Goal: Information Seeking & Learning: Learn about a topic

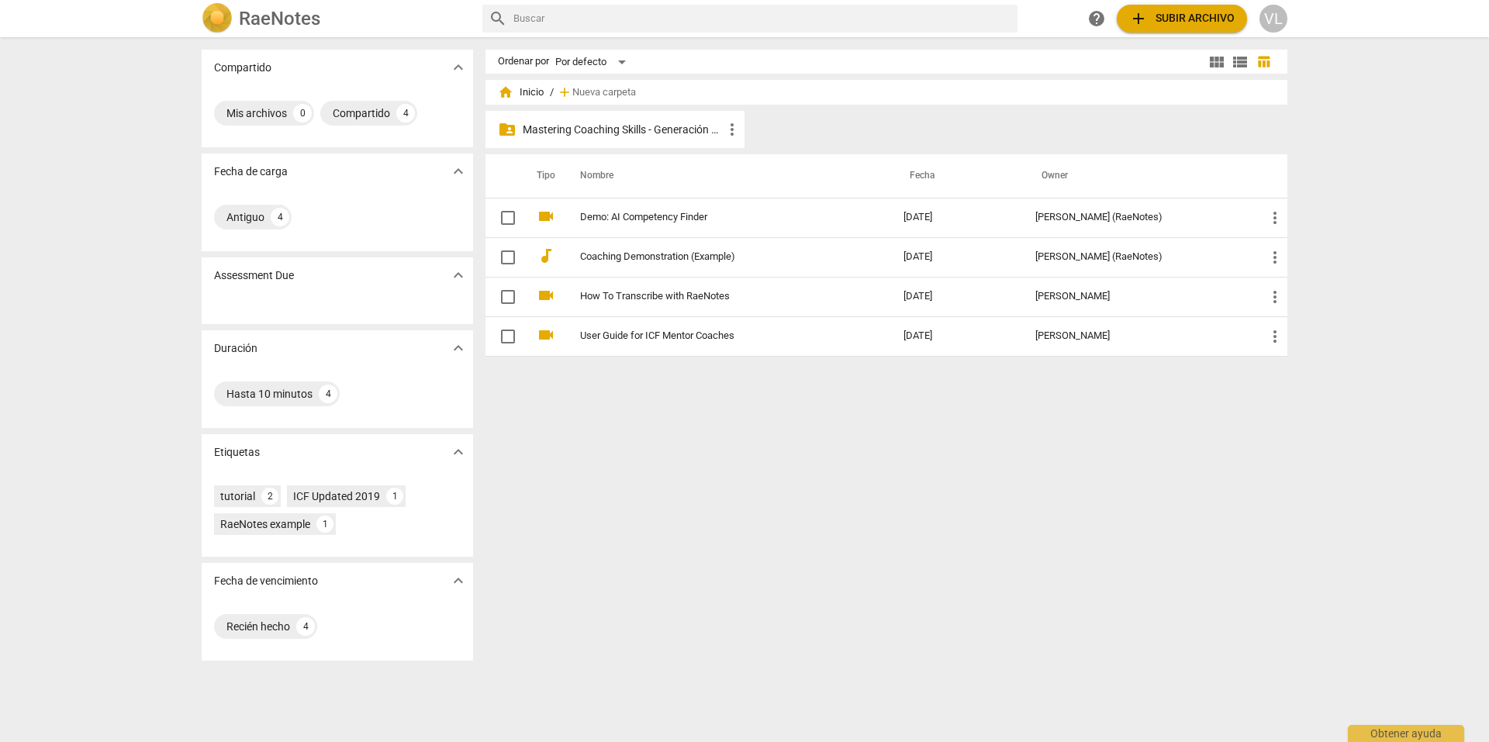
click at [588, 133] on p "Mastering Coaching Skills - Generación 32" at bounding box center [623, 130] width 200 height 16
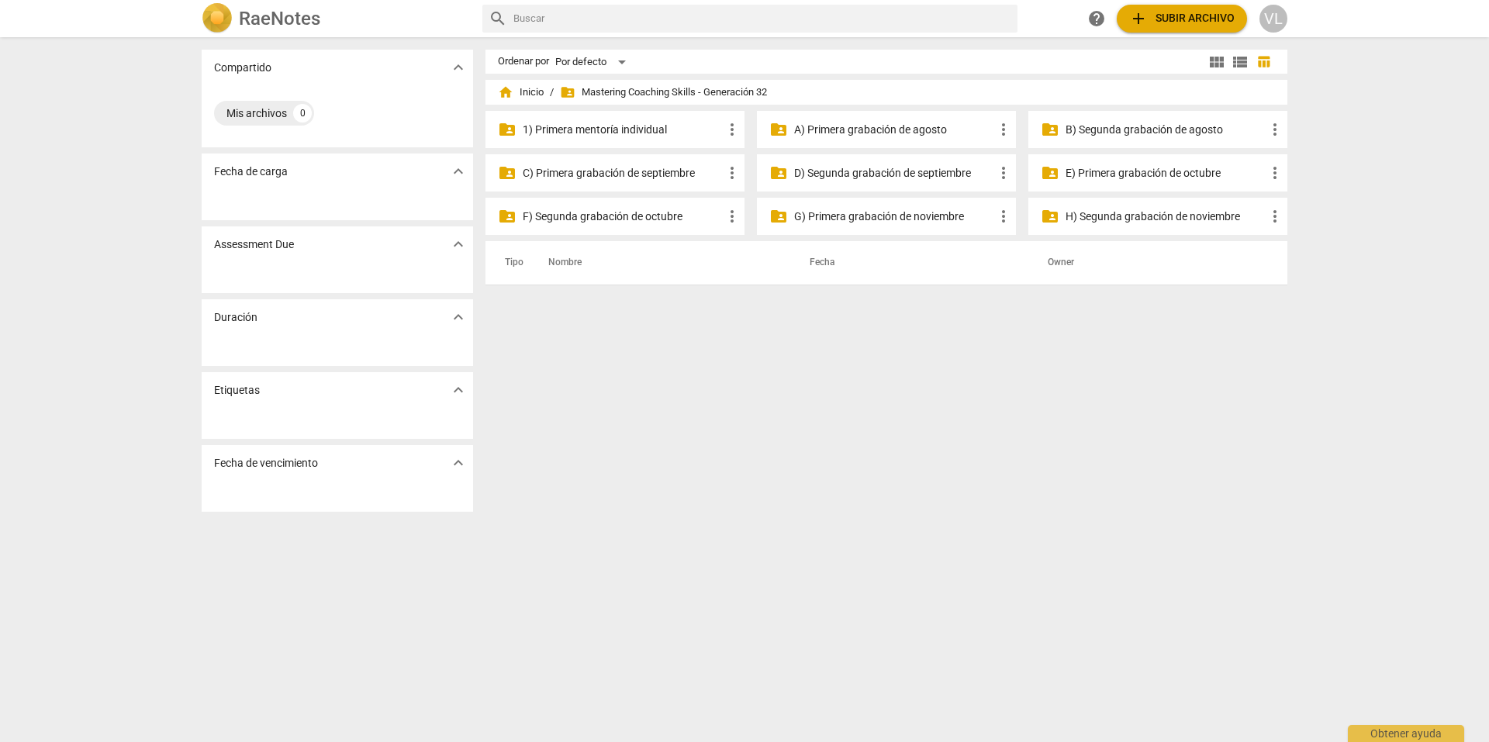
click at [632, 122] on p "1) Primera mentoría individual" at bounding box center [623, 130] width 200 height 16
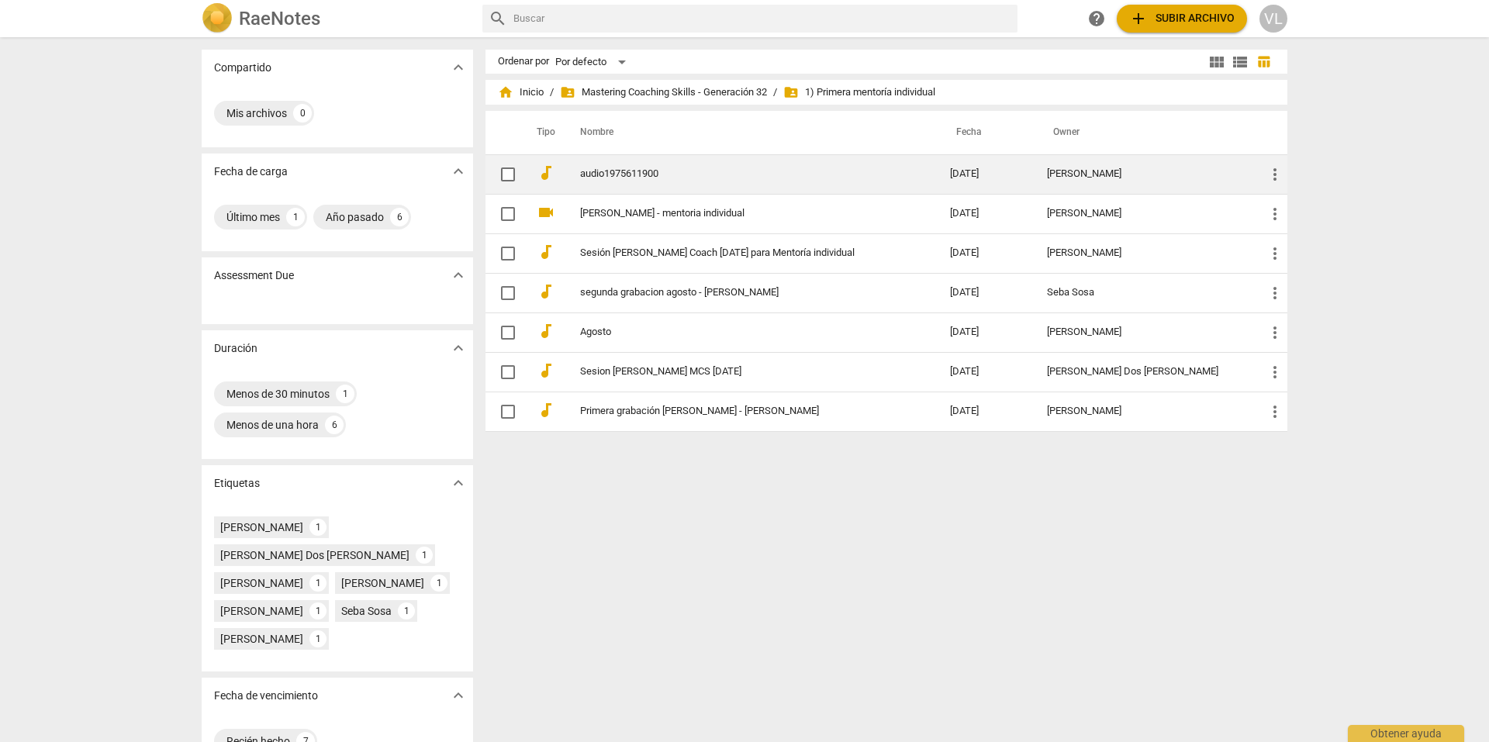
click at [632, 173] on link "audio1975611900" at bounding box center [737, 174] width 314 height 12
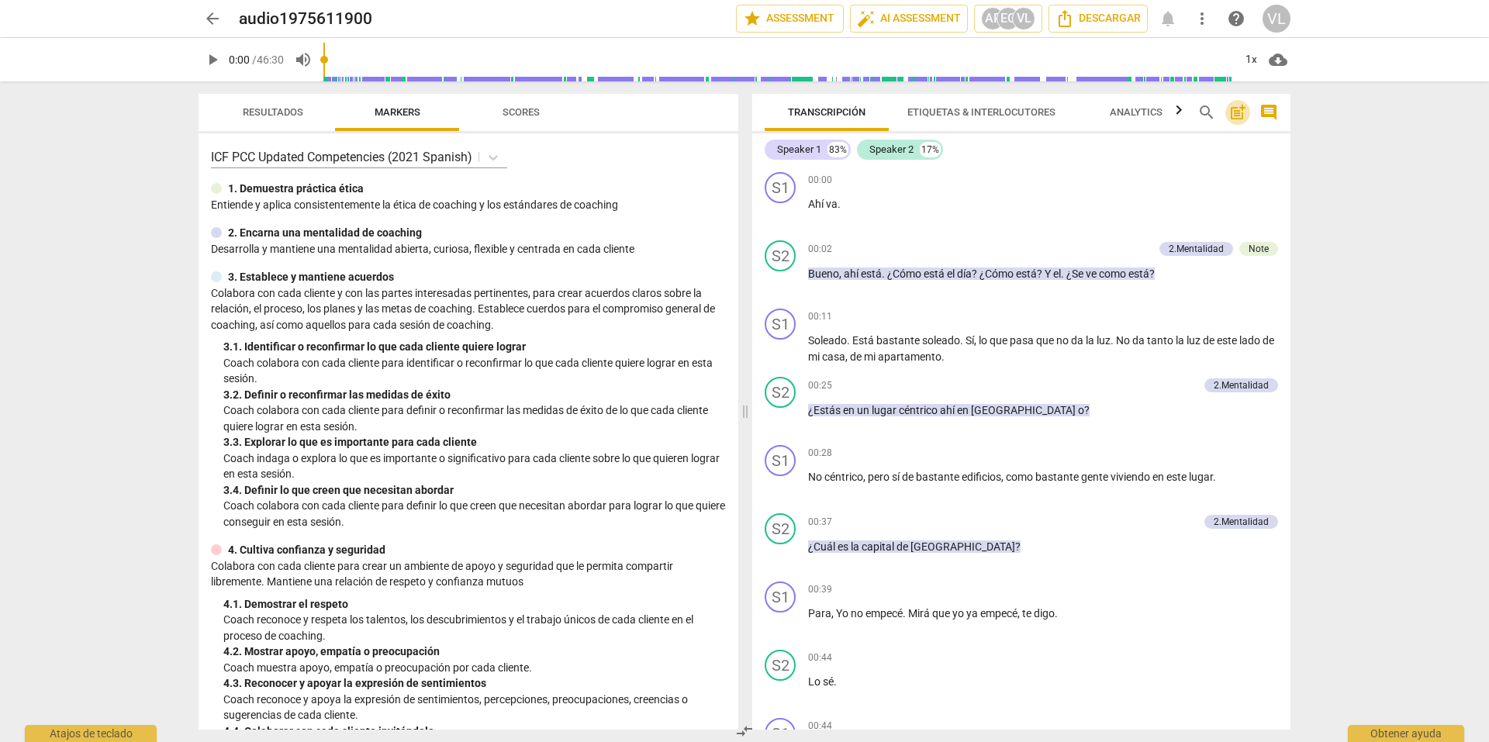
click at [1236, 114] on span "post_add" at bounding box center [1237, 112] width 19 height 19
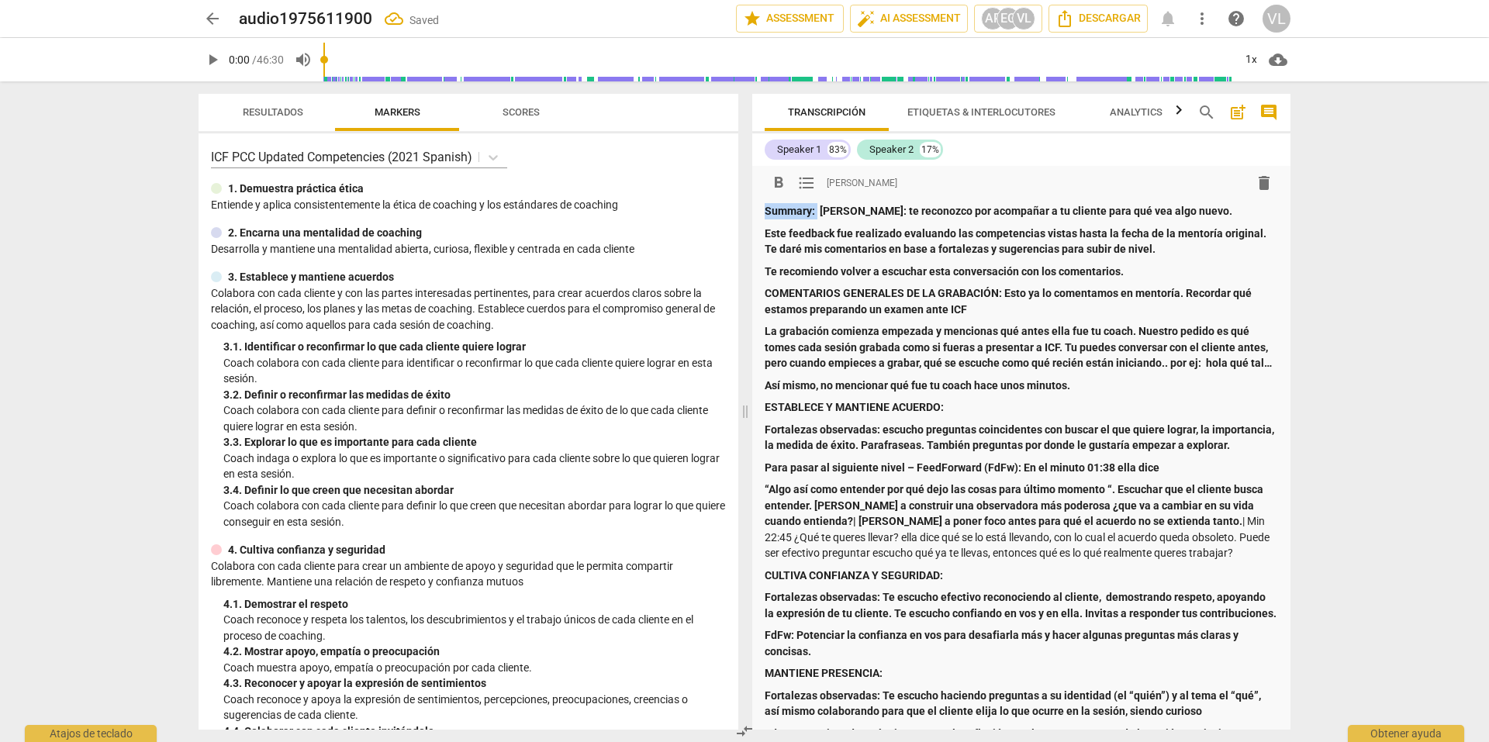
drag, startPoint x: 818, startPoint y: 209, endPoint x: 767, endPoint y: 214, distance: 51.4
click at [767, 214] on p "Summary: [PERSON_NAME]: te reconozco por acompañar a tu cliente para qué vea al…" at bounding box center [1021, 211] width 513 height 16
click at [1255, 188] on span "delete" at bounding box center [1264, 183] width 19 height 19
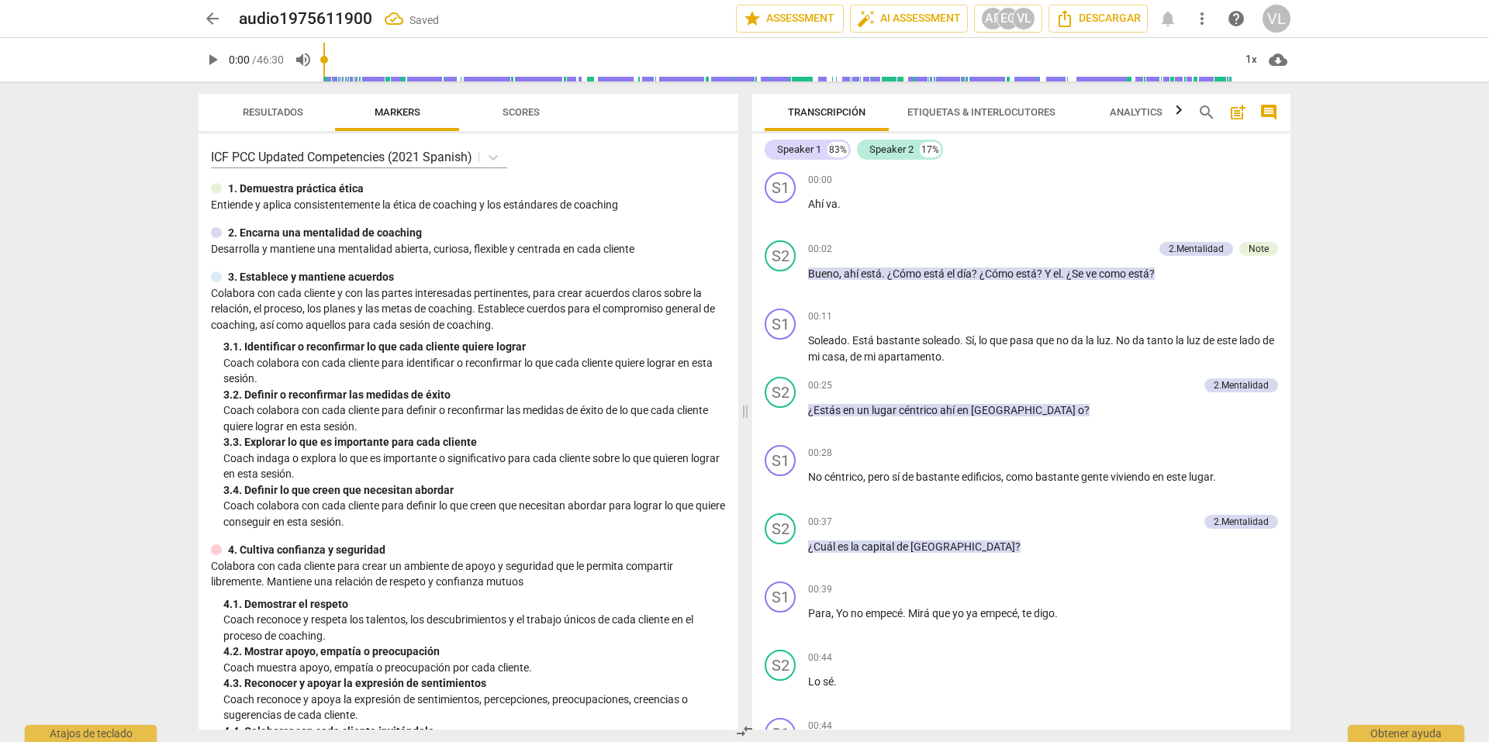
click at [1242, 112] on span "post_add" at bounding box center [1237, 112] width 19 height 19
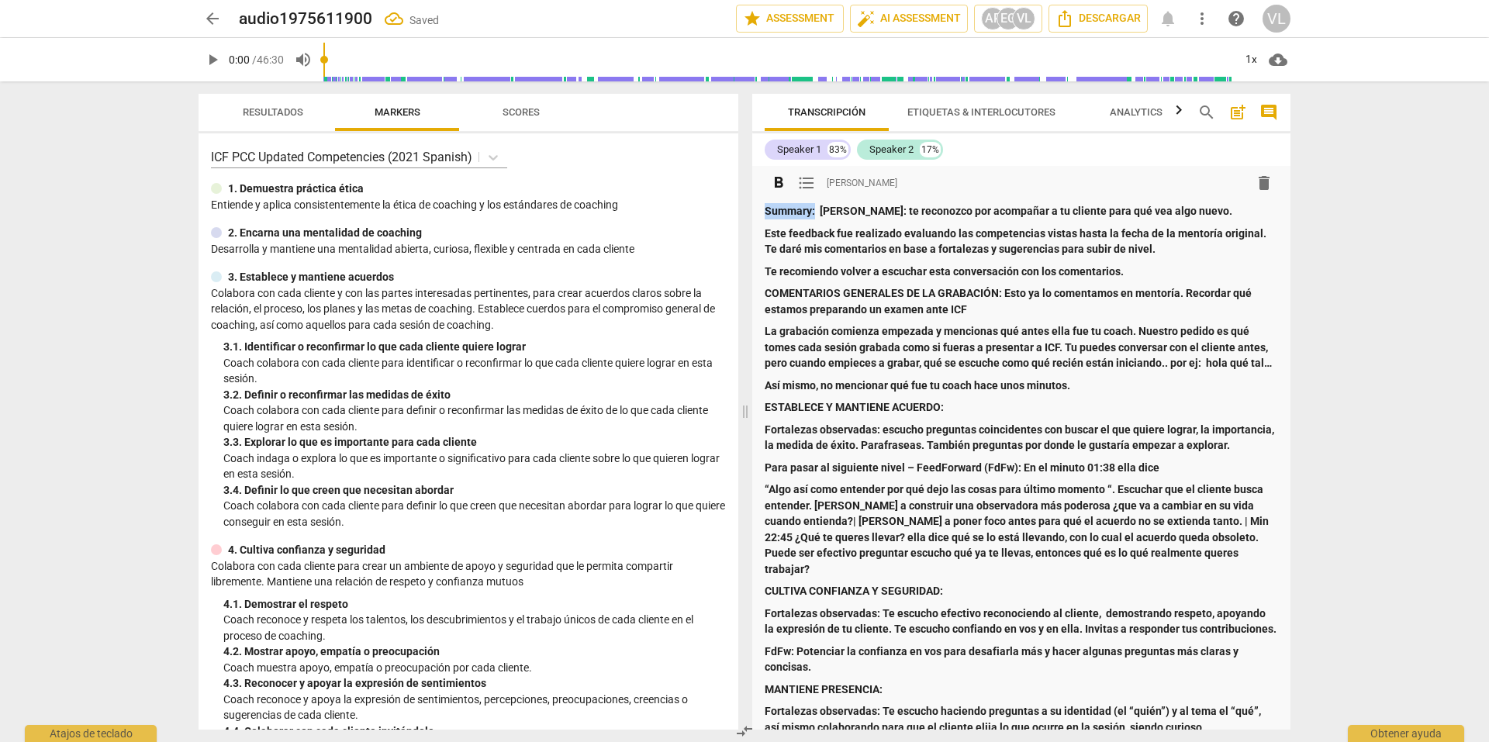
drag, startPoint x: 797, startPoint y: 212, endPoint x: 737, endPoint y: 212, distance: 60.5
click at [737, 212] on div "Resultados Markers Scores ICF PCC Updated Competencies (2021 Spanish) 1. Demues…" at bounding box center [744, 411] width 1117 height 661
click at [1013, 209] on strong "[PERSON_NAME]: te reconozco por acompañar a tu cliente para qué vea algo nuevo." at bounding box center [975, 211] width 413 height 12
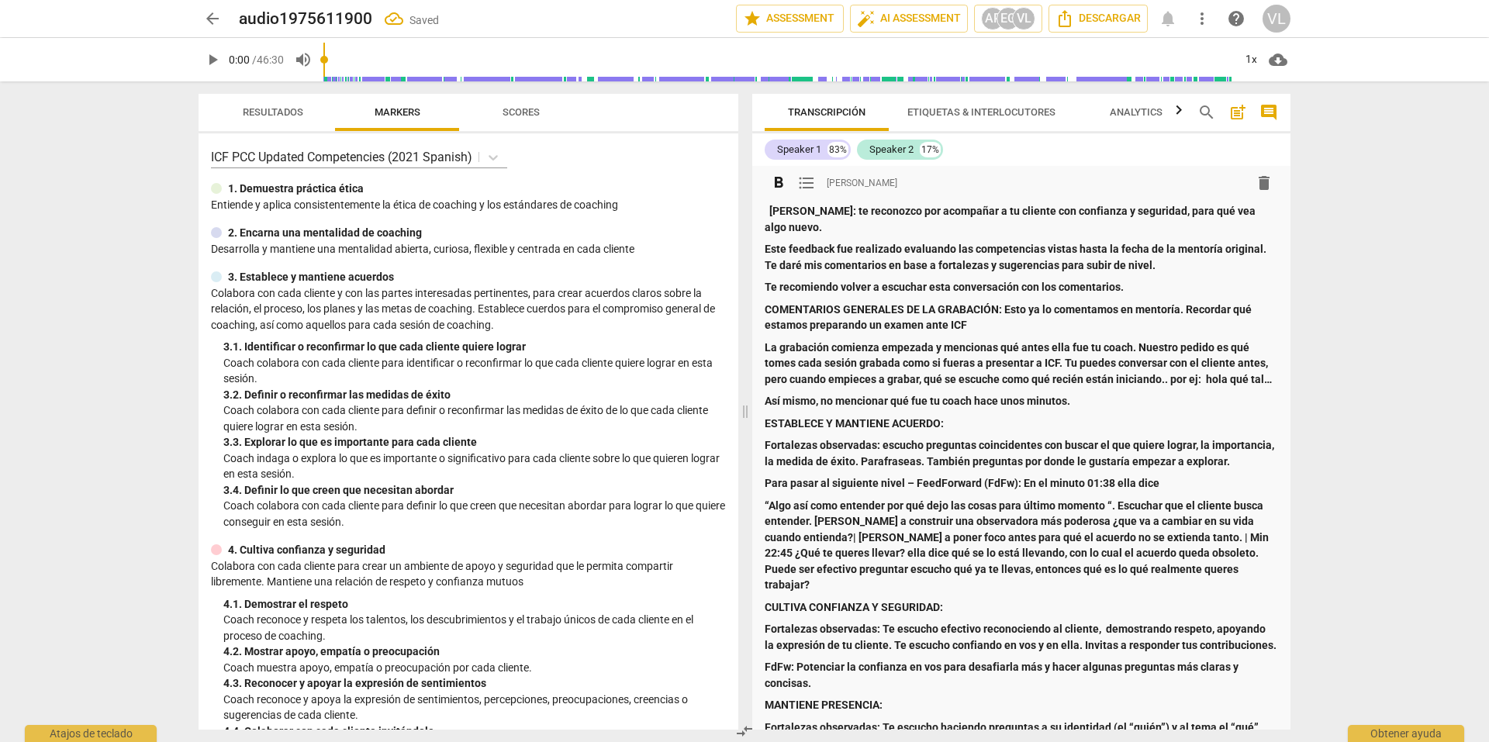
click at [772, 209] on strong "[PERSON_NAME]: te reconozco por acompañar a tu cliente con confianza y segurida…" at bounding box center [1011, 219] width 493 height 29
click at [1100, 393] on p "Así mismo, no mencionar qué fue tu coach hace unos minutos." at bounding box center [1021, 401] width 513 height 16
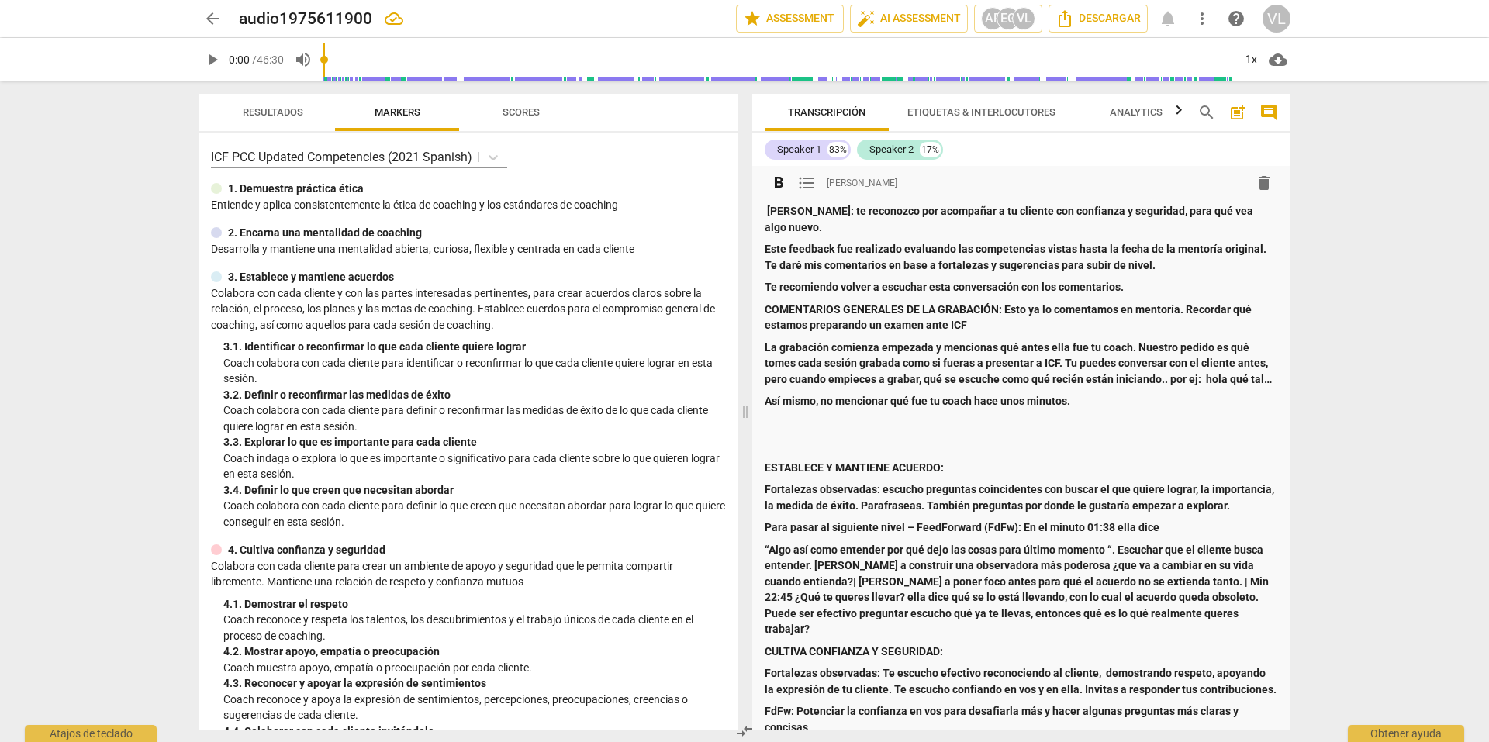
click at [1167, 246] on p "Este feedback fue realizado evaluando las competencias vistas hasta la fecha de…" at bounding box center [1021, 257] width 513 height 32
click at [1161, 279] on p "Te recomiendo volver a escuchar esta conversación con los comentarios." at bounding box center [1021, 287] width 513 height 16
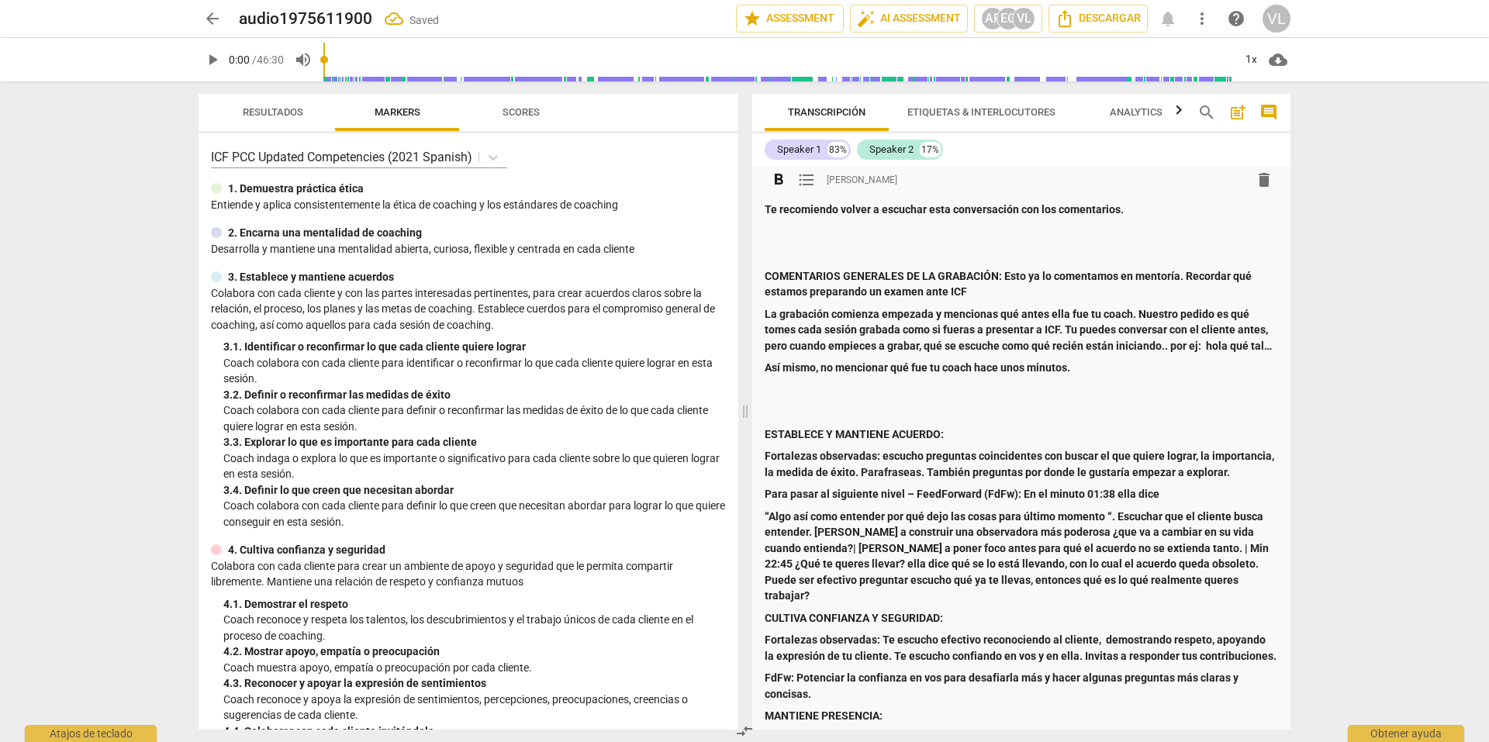
scroll to position [155, 0]
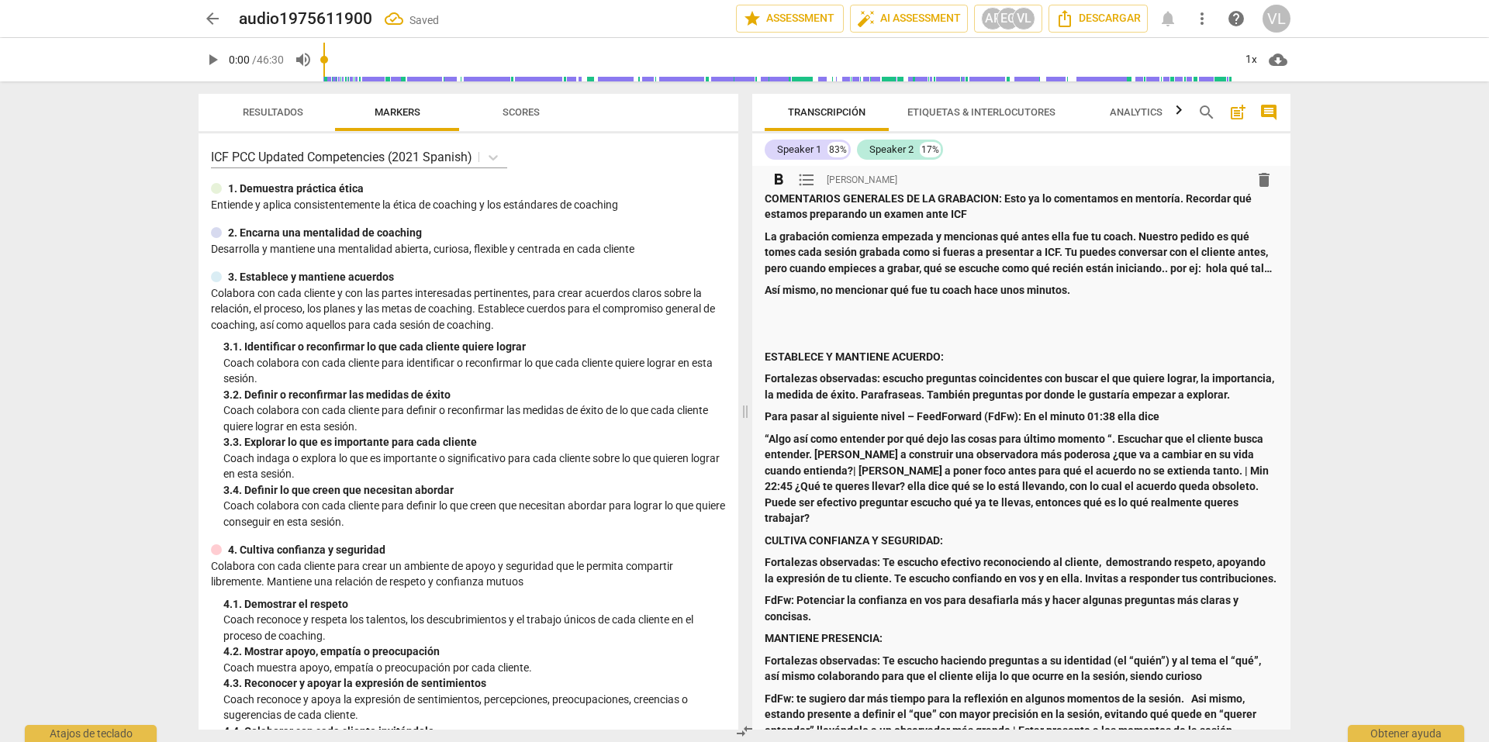
click at [1239, 480] on p "“Algo así como entender por qué dejo las cosas para último momento “. Escuchar …" at bounding box center [1021, 478] width 513 height 95
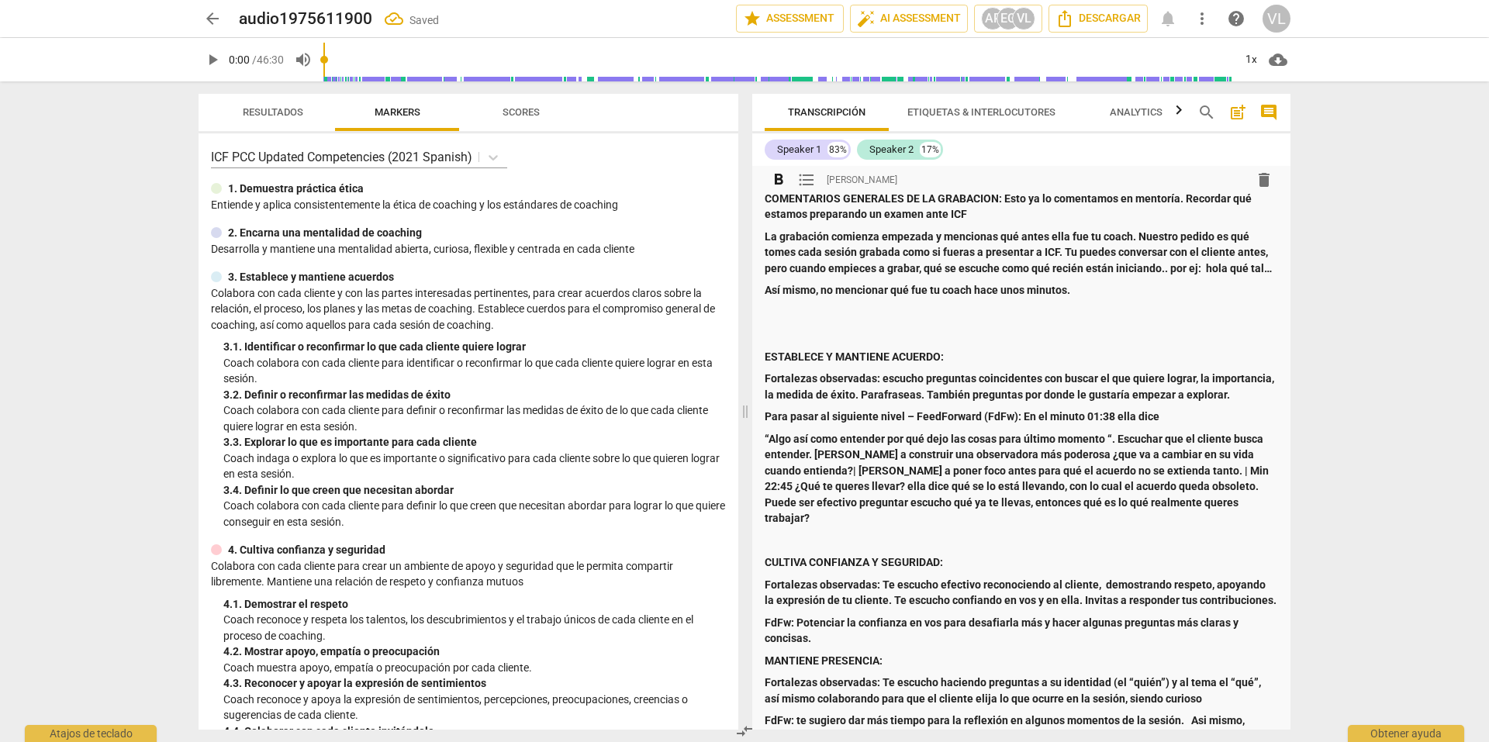
click at [1170, 409] on p "Para pasar al siguiente nivel – FeedForward (FdFw): En el minuto 01:38 ella dice" at bounding box center [1021, 417] width 513 height 16
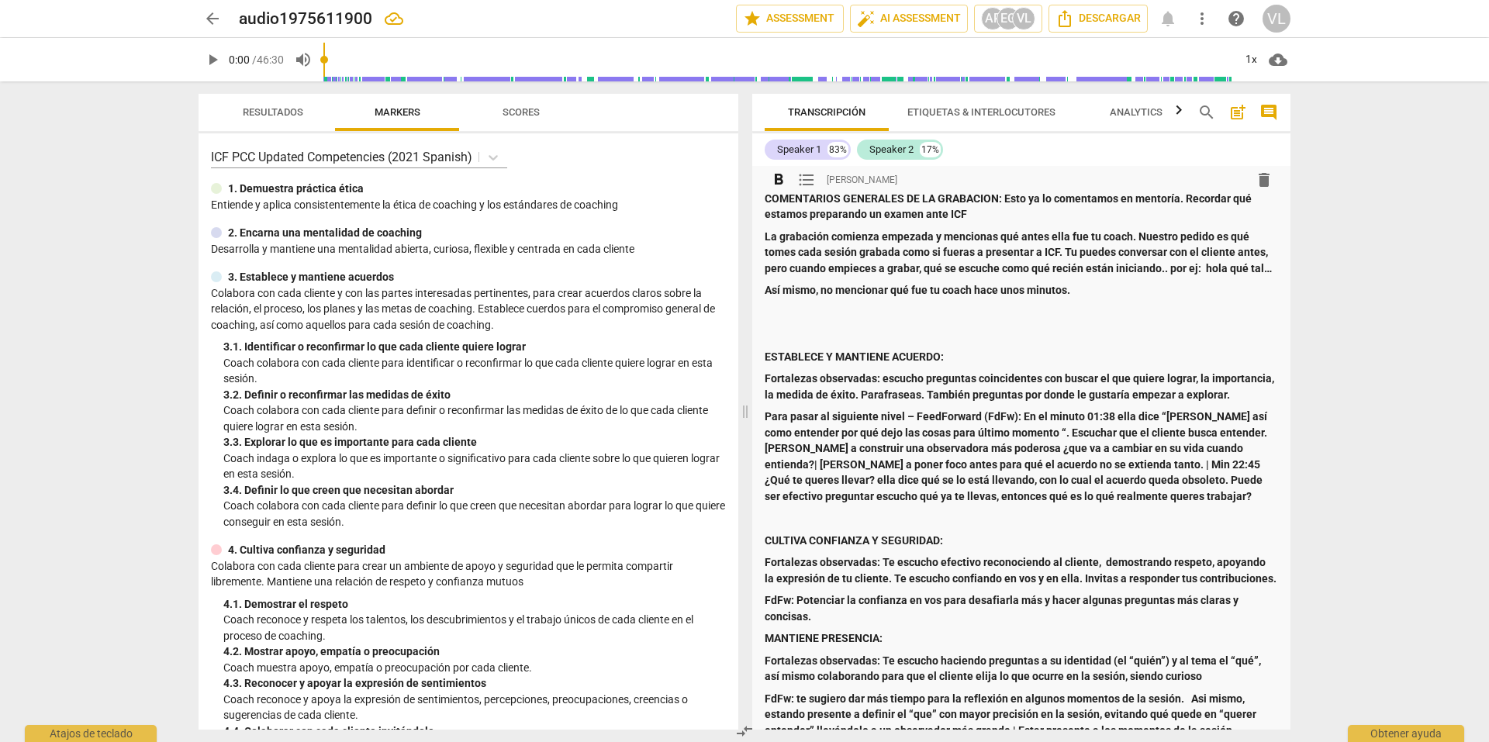
scroll to position [233, 0]
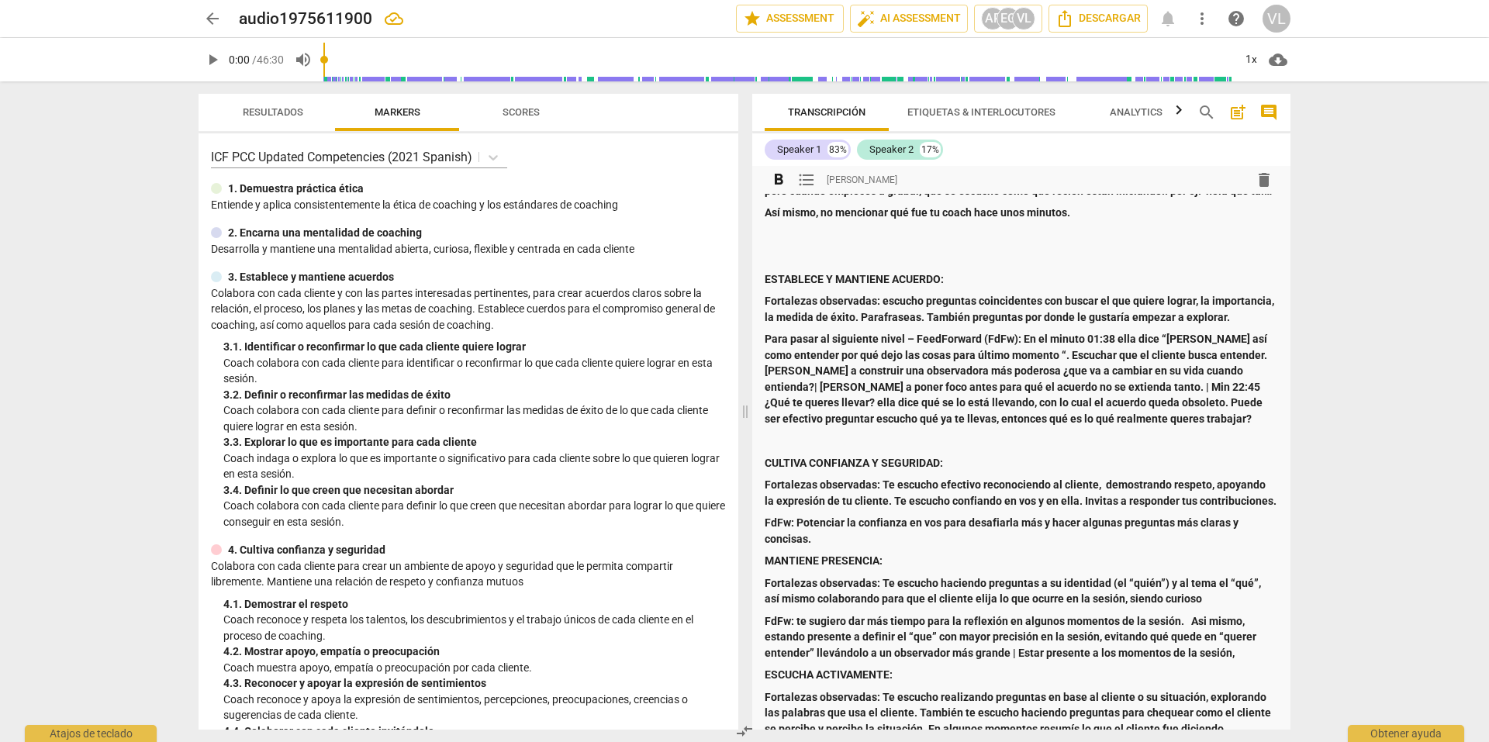
click at [882, 537] on p "FdFw: Potenciar la confianza en vos para desafiarla más y hacer algunas pregunt…" at bounding box center [1021, 531] width 513 height 32
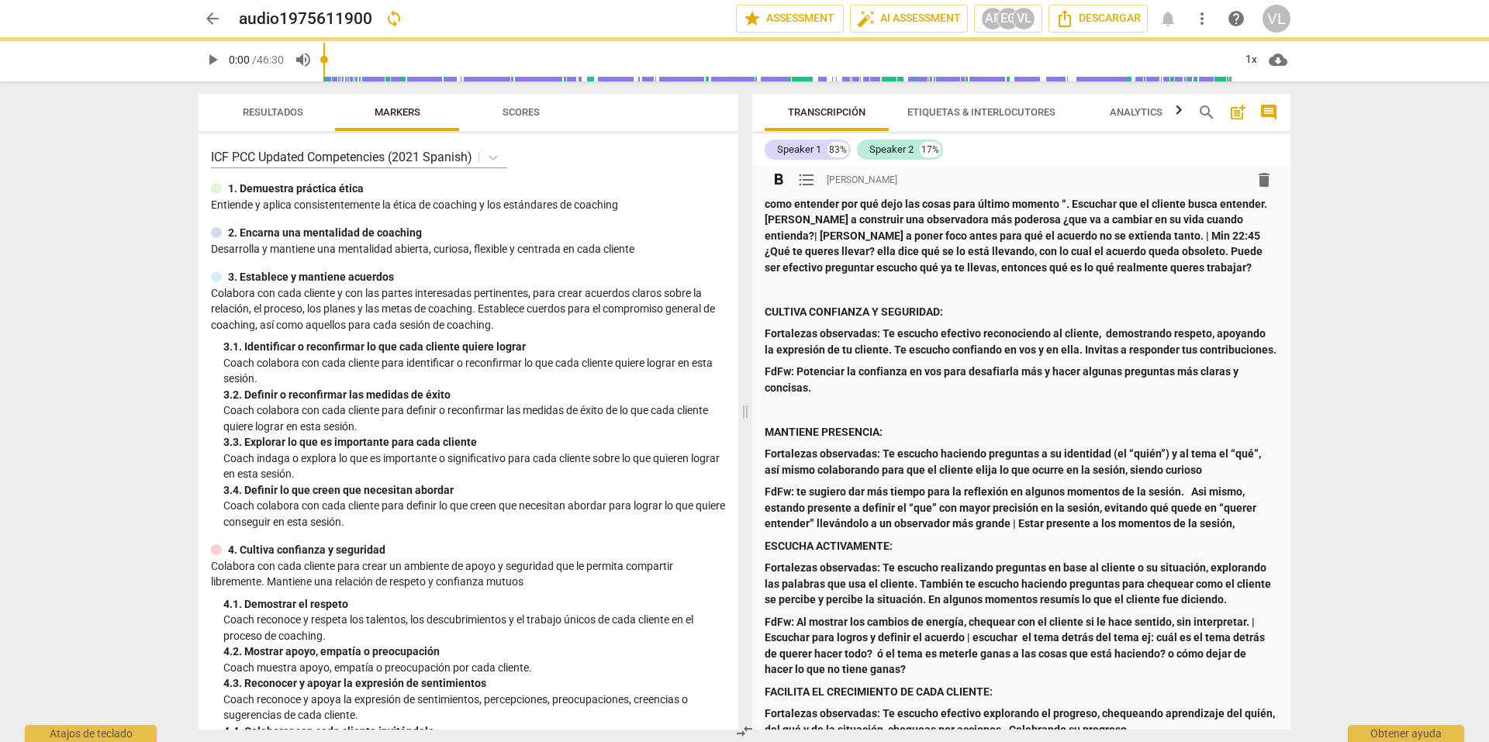
scroll to position [388, 0]
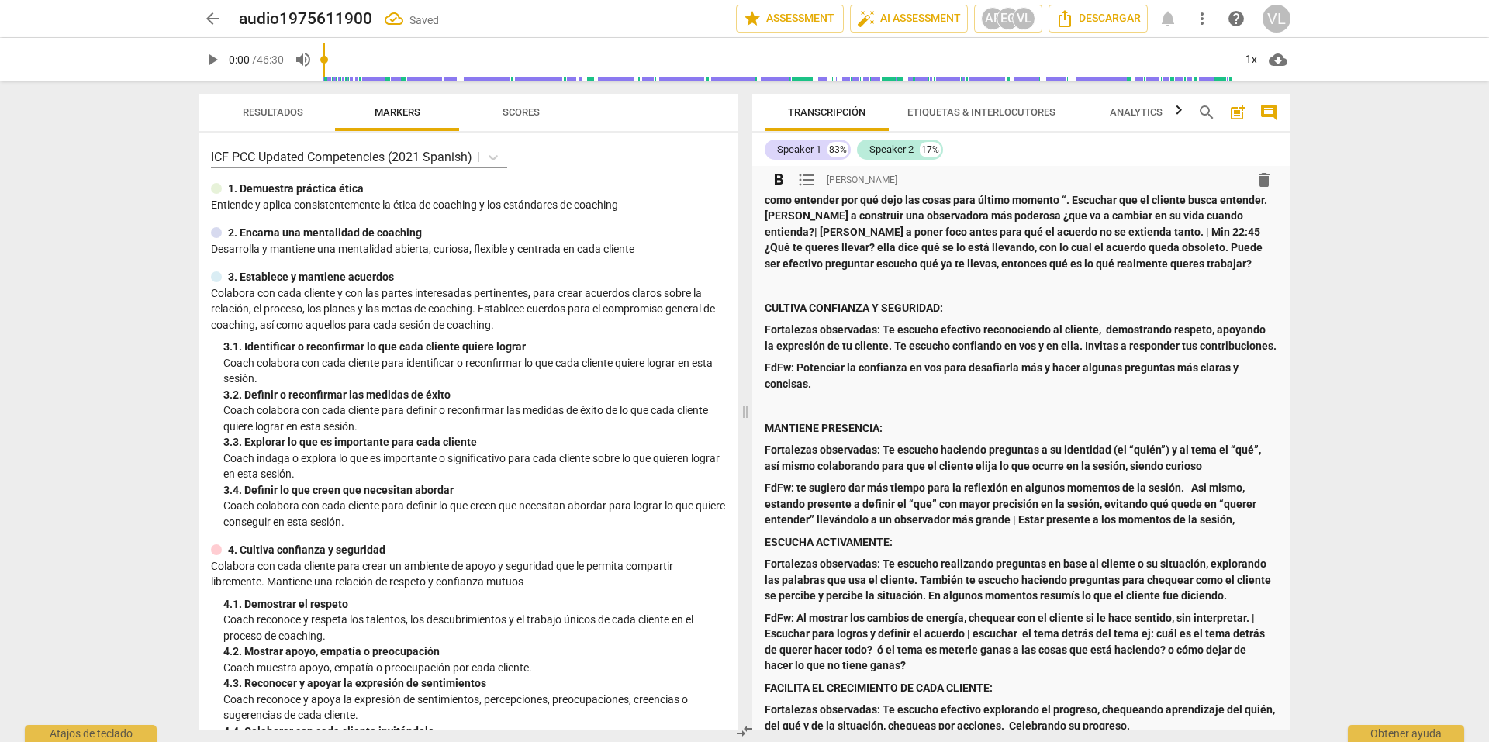
click at [1246, 522] on p "FdFw: te sugiero dar más tiempo para la reflexión en algunos momentos de la ses…" at bounding box center [1021, 504] width 513 height 48
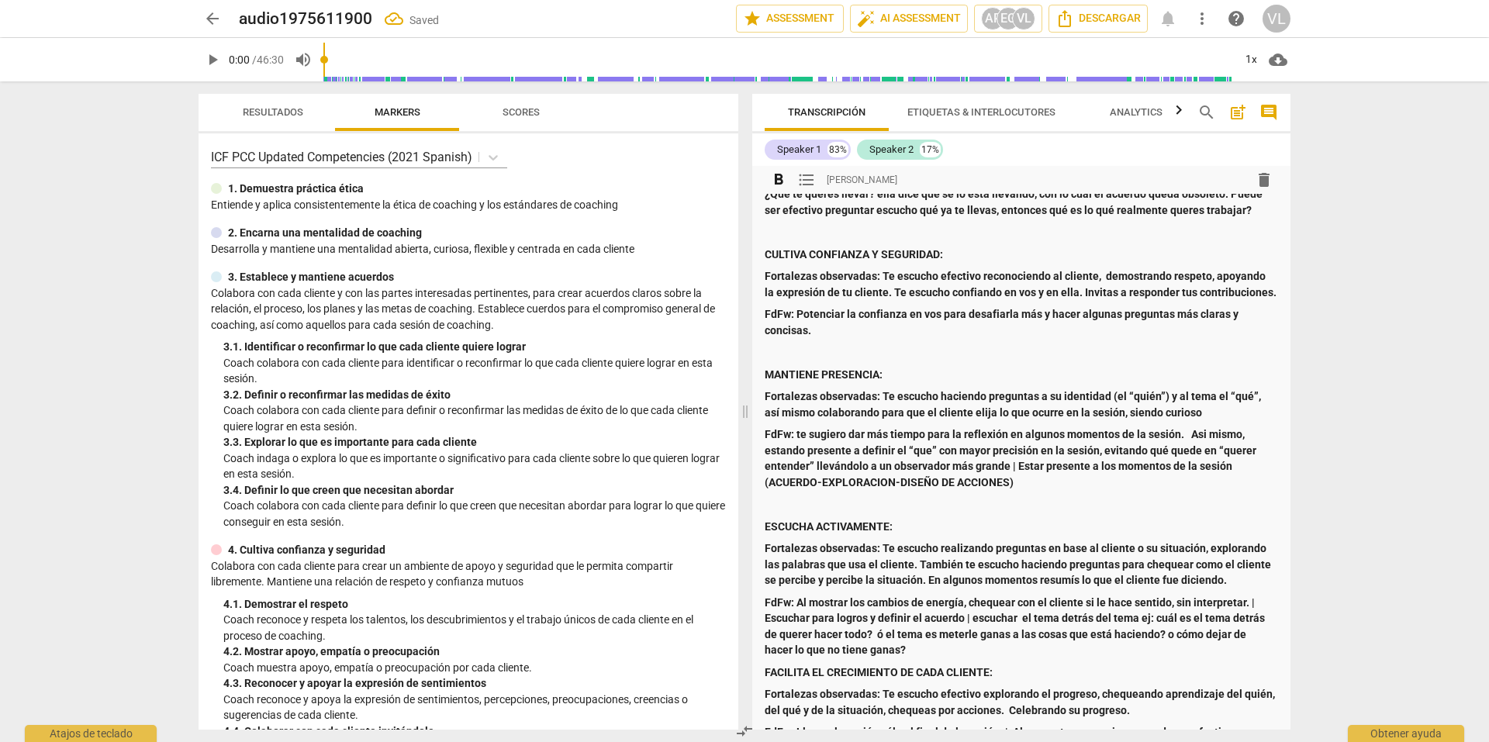
scroll to position [465, 0]
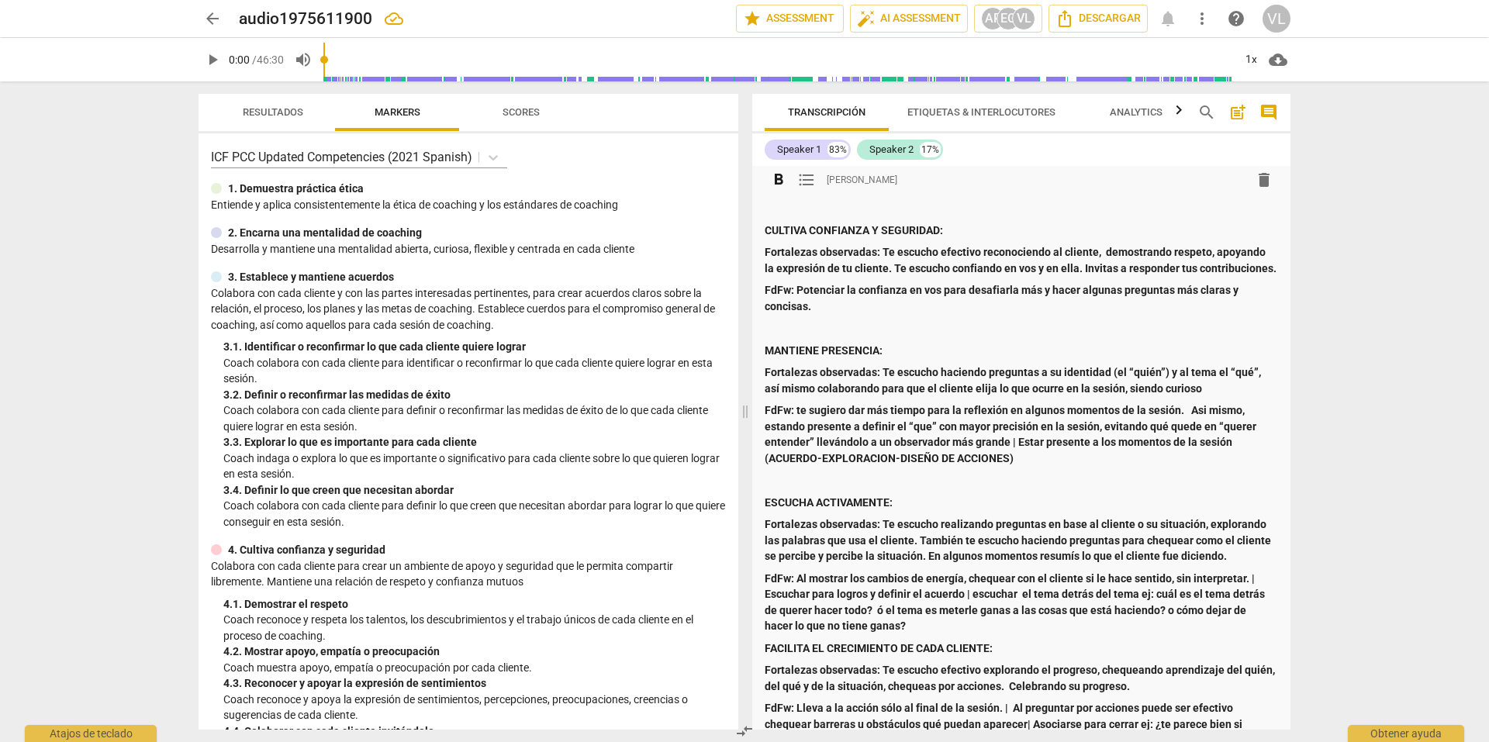
click at [934, 623] on p "FdFw: Al mostrar los cambios de energía, chequear con el cliente si le hace sen…" at bounding box center [1021, 603] width 513 height 64
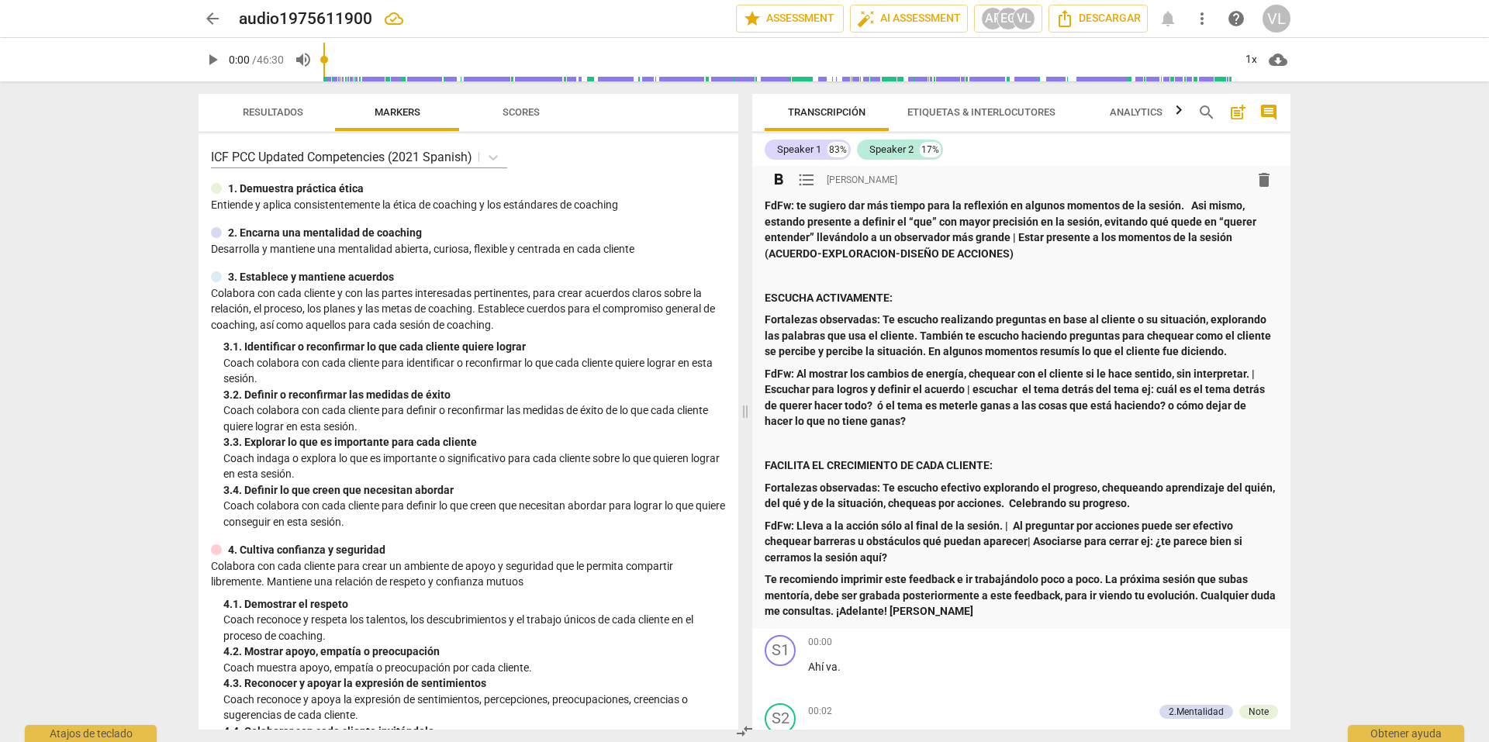
scroll to position [698, 0]
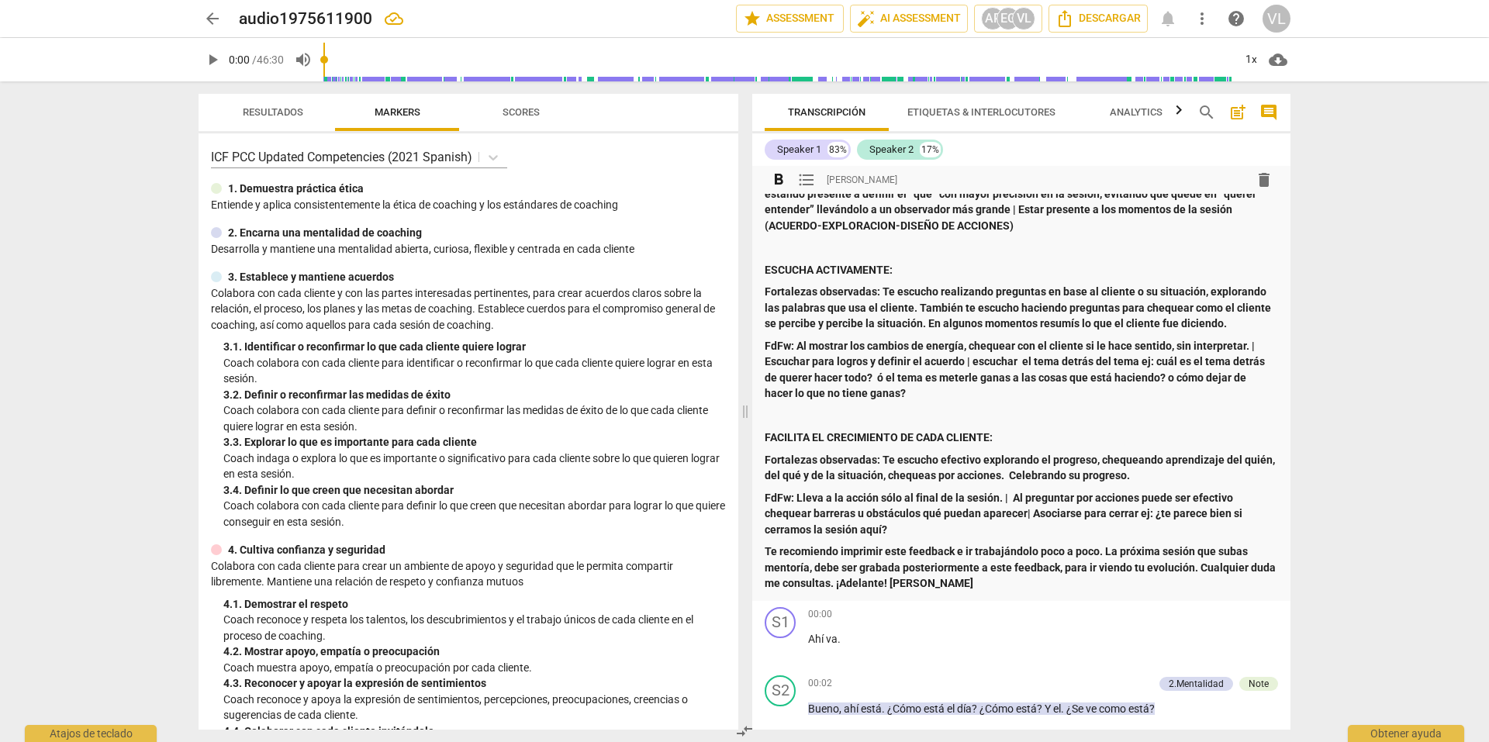
click at [908, 536] on p "FdFw: Lleva a la acción sólo al final de la sesión. | Al preguntar por acciones…" at bounding box center [1021, 514] width 513 height 48
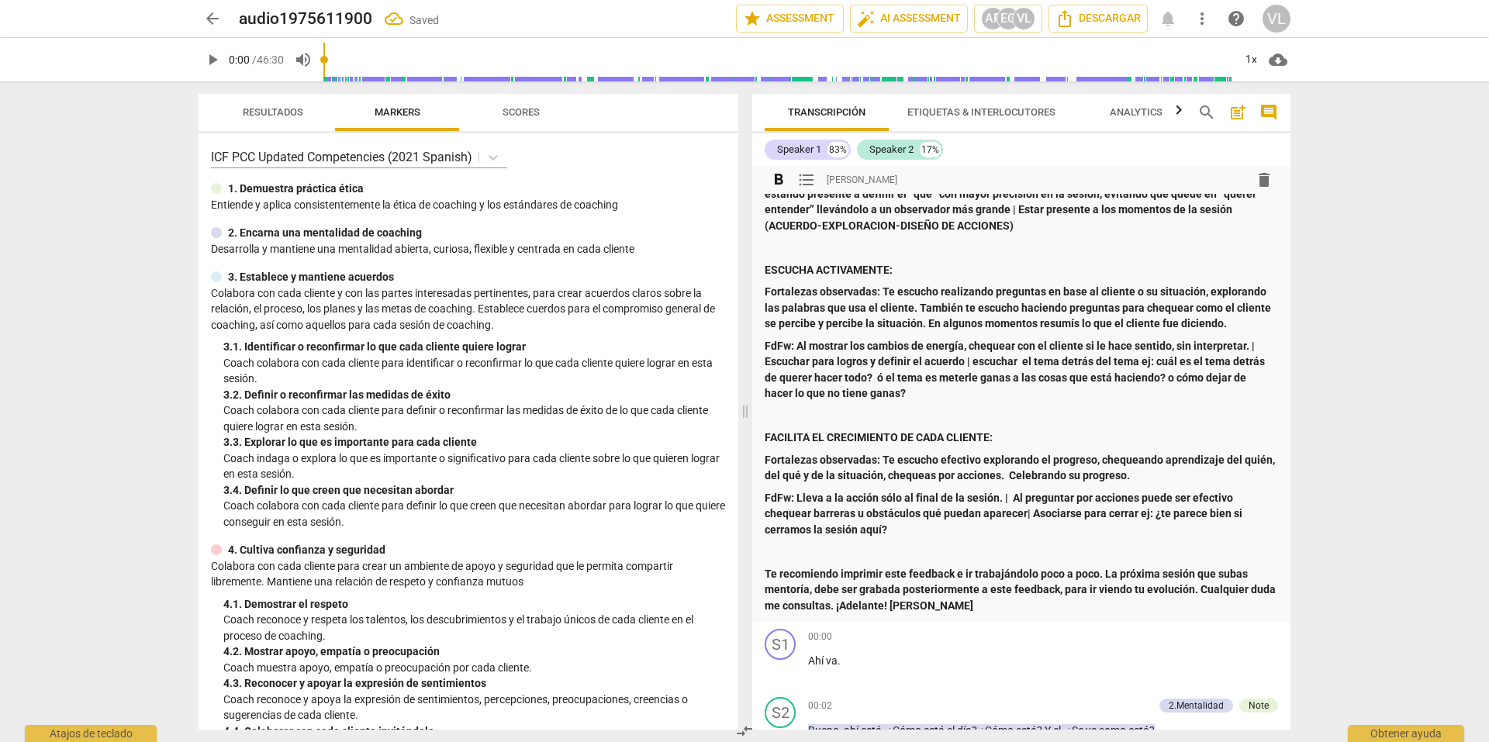
scroll to position [775, 0]
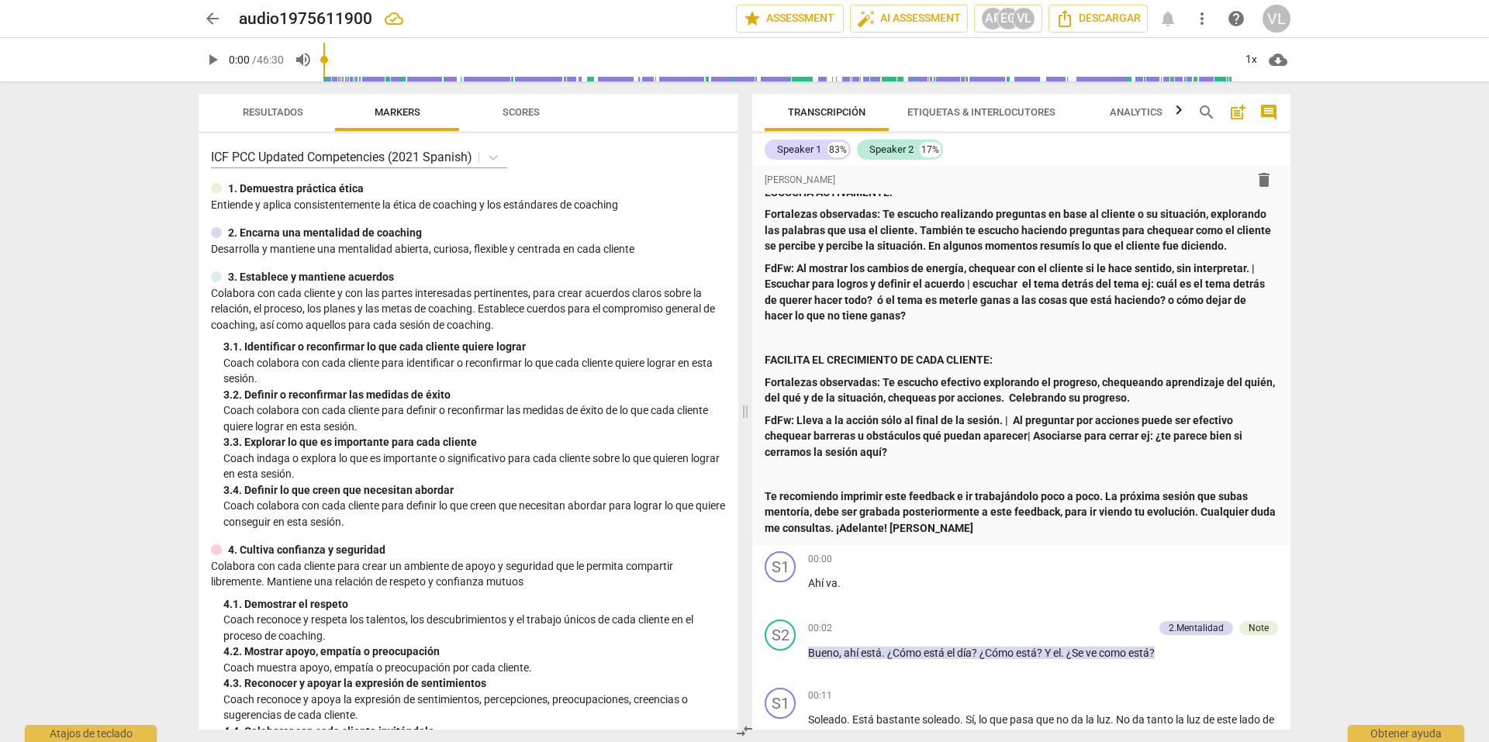
click at [1377, 440] on div "arrow_back audio1975611900 edit star Assessment auto_fix_high AI Assessment AP …" at bounding box center [744, 371] width 1489 height 742
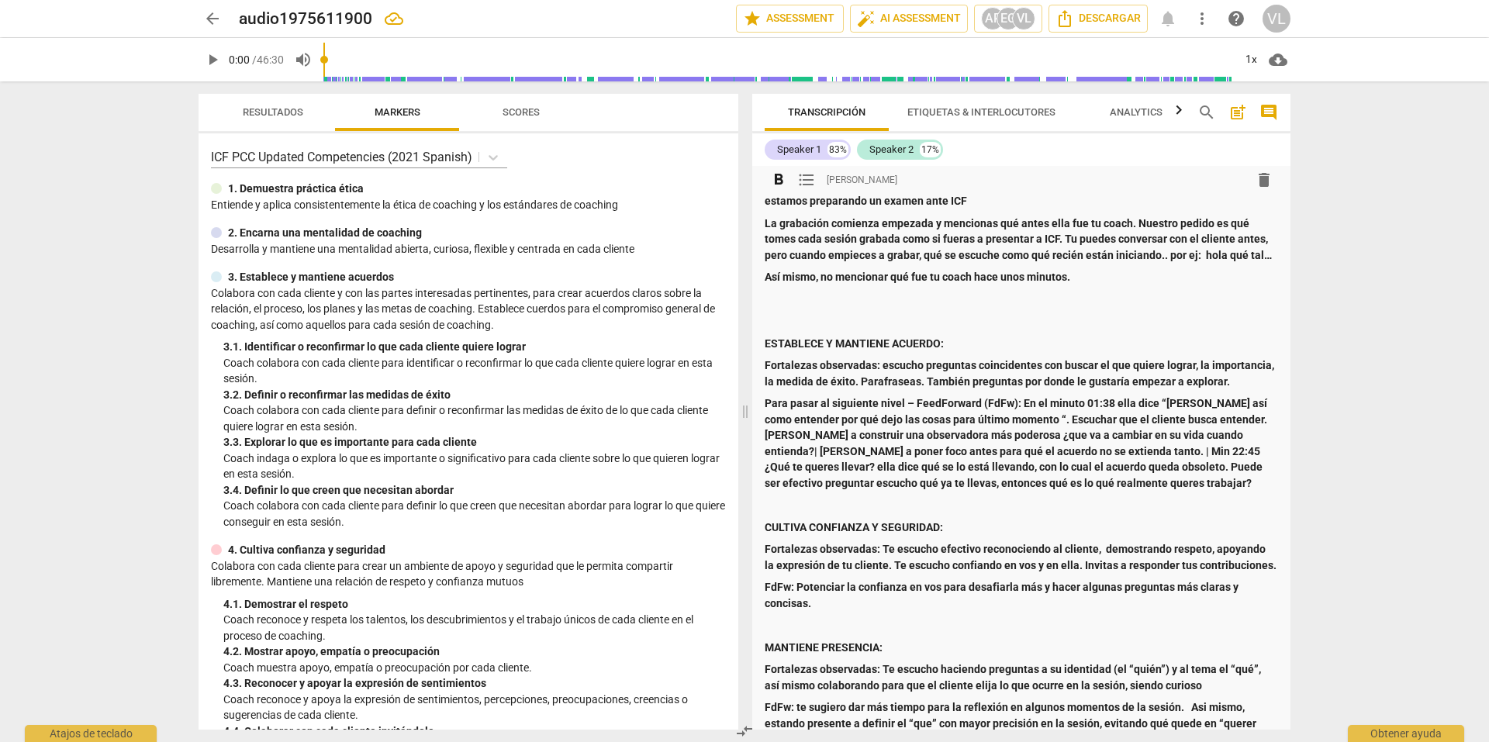
scroll to position [0, 0]
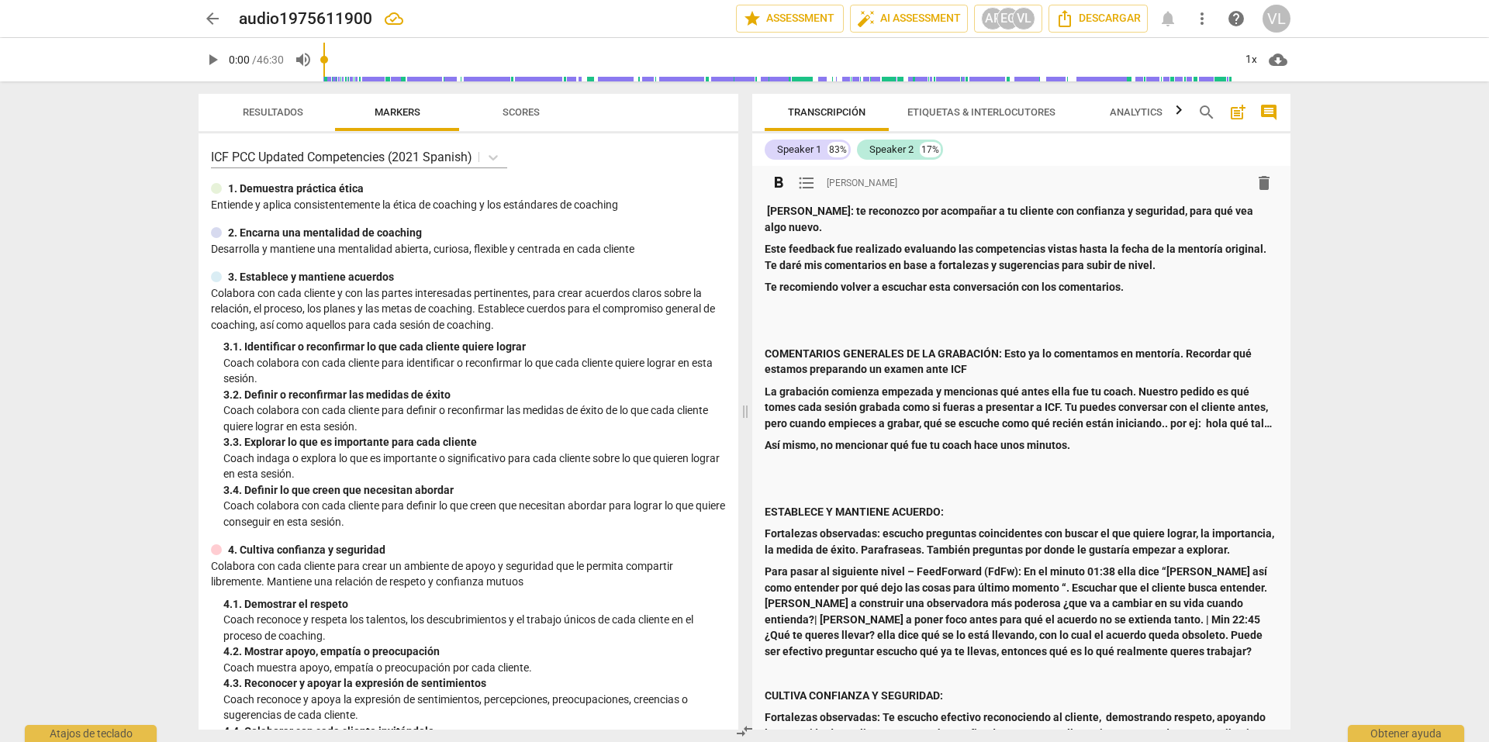
click at [809, 302] on p at bounding box center [1021, 310] width 513 height 16
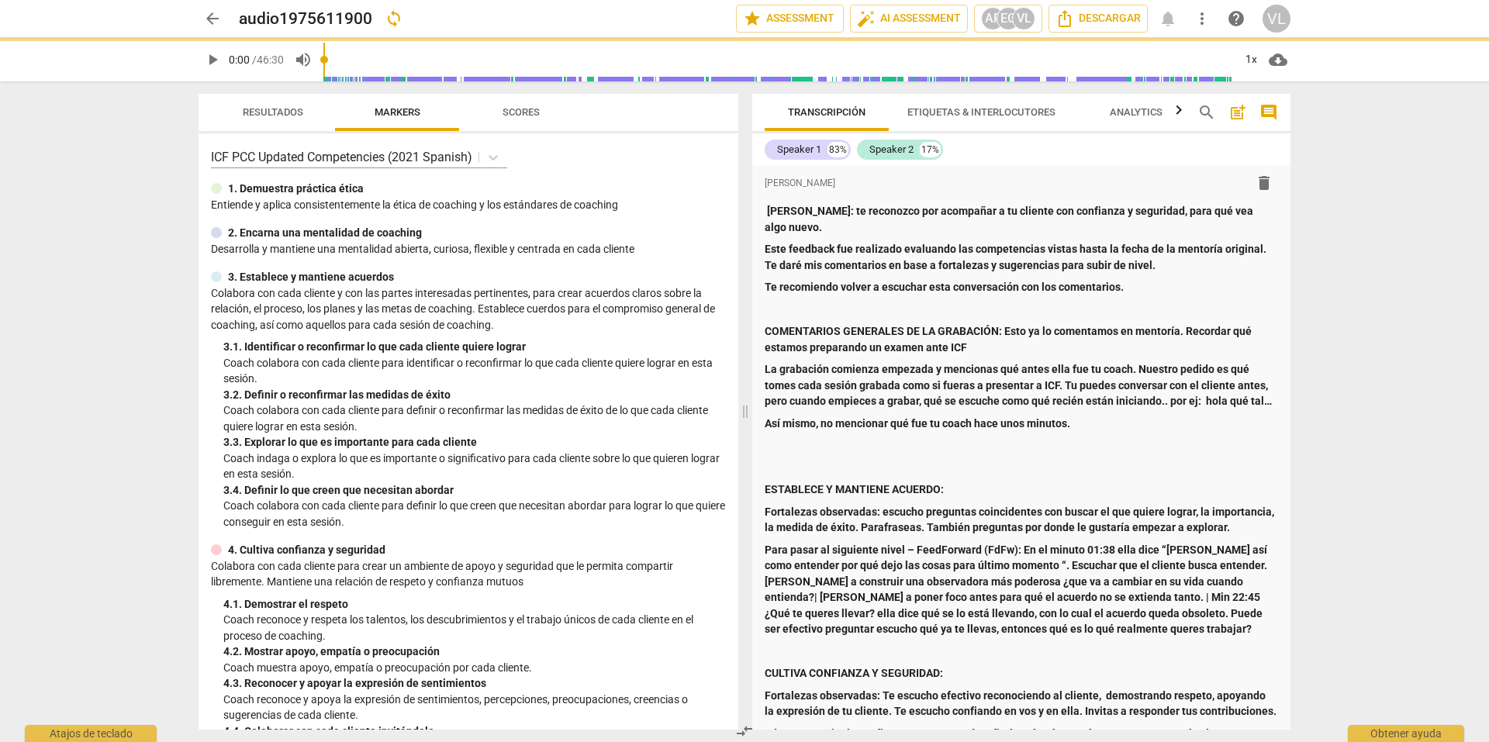
click at [1397, 416] on div "arrow_back audio1975611900 sync edit star Assessment auto_fix_high AI Assessmen…" at bounding box center [744, 371] width 1489 height 742
